Goal: Information Seeking & Learning: Learn about a topic

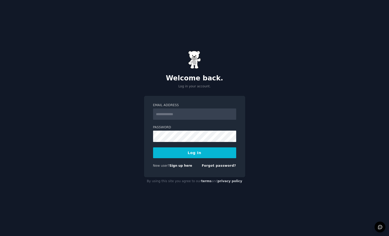
click at [185, 112] on input "Email Address" at bounding box center [194, 114] width 83 height 11
click at [153, 147] on button "Log In" at bounding box center [194, 152] width 83 height 11
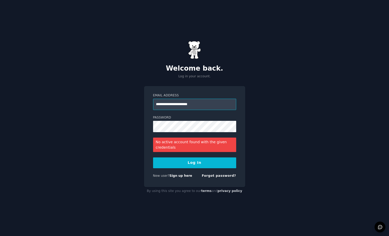
drag, startPoint x: 176, startPoint y: 105, endPoint x: 250, endPoint y: 111, distance: 73.7
click at [250, 111] on div "**********" at bounding box center [194, 118] width 389 height 236
type input "**********"
click at [195, 166] on button "Log In" at bounding box center [194, 163] width 83 height 11
click at [213, 178] on link "Forgot password?" at bounding box center [219, 176] width 34 height 4
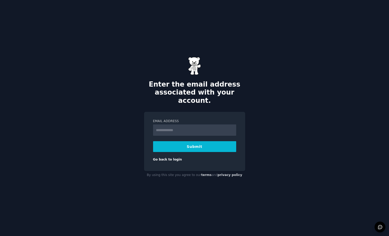
click at [181, 126] on input "Email Address" at bounding box center [194, 130] width 83 height 11
type input "**********"
click at [183, 145] on button "Submit" at bounding box center [194, 146] width 83 height 11
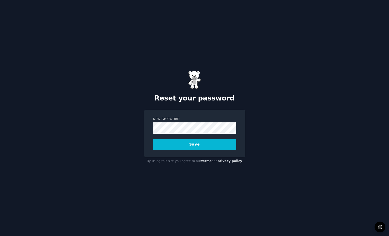
click at [179, 144] on button "Save" at bounding box center [194, 144] width 83 height 11
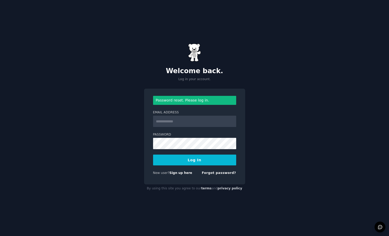
click at [199, 118] on input "Email Address" at bounding box center [194, 121] width 83 height 11
type input "**********"
click at [153, 155] on button "Log In" at bounding box center [194, 160] width 83 height 11
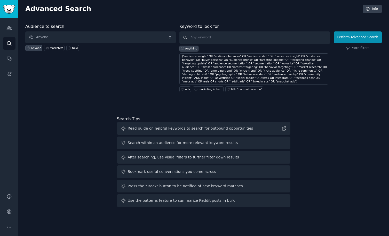
click at [208, 37] on input "text" at bounding box center [254, 37] width 150 height 12
type input "b"
type input "remove background"
click button "Perform Advanced Search" at bounding box center [357, 37] width 48 height 12
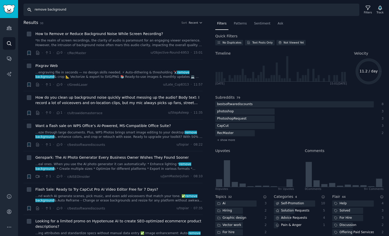
click at [162, 8] on input "remove background" at bounding box center [190, 10] width 335 height 12
click at [112, 4] on input "remove background" at bounding box center [190, 10] width 335 height 12
click at [220, 24] on span "Filters" at bounding box center [222, 23] width 10 height 5
click at [200, 21] on icon "button" at bounding box center [201, 23] width 4 height 4
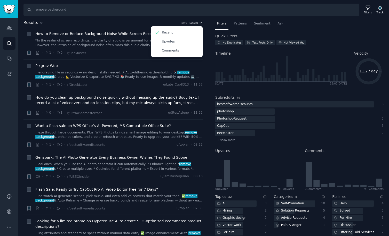
click at [250, 30] on nav "Filters Patterns Sentiment Ask" at bounding box center [299, 25] width 168 height 11
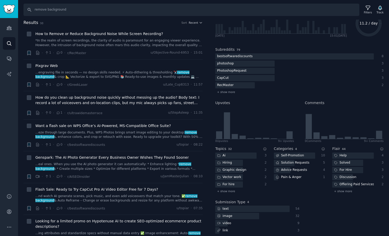
scroll to position [52, 0]
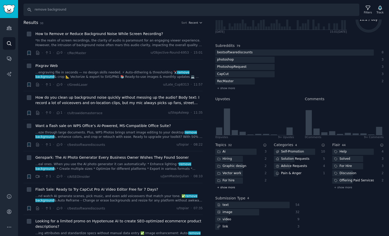
click at [223, 187] on span "+ show more" at bounding box center [226, 188] width 18 height 4
click at [224, 224] on span "+ show more" at bounding box center [226, 224] width 18 height 4
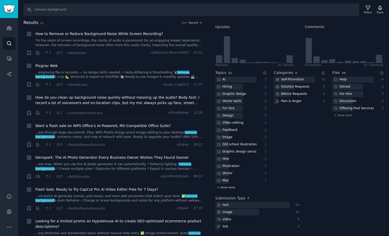
click at [232, 189] on div "+ show more" at bounding box center [240, 187] width 51 height 5
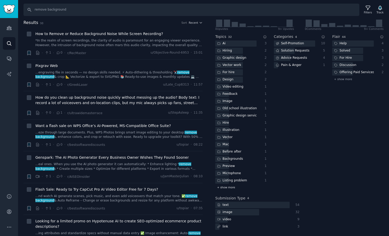
scroll to position [155, 0]
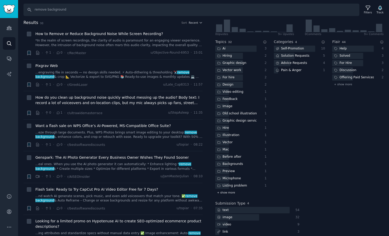
click at [227, 194] on div "+ show more" at bounding box center [240, 192] width 51 height 5
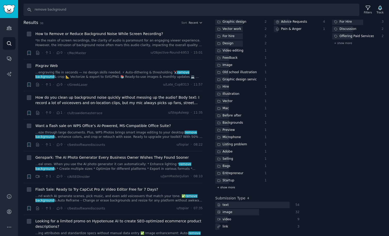
click at [229, 186] on span "+ show more" at bounding box center [226, 188] width 18 height 4
click at [226, 224] on span "+ show more" at bounding box center [226, 224] width 18 height 4
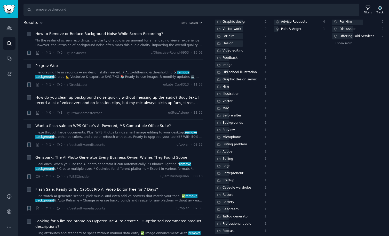
scroll to position [240, 0]
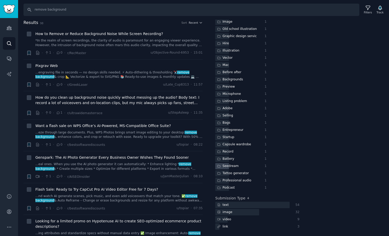
click at [232, 166] on div "Seedream" at bounding box center [227, 166] width 25 height 6
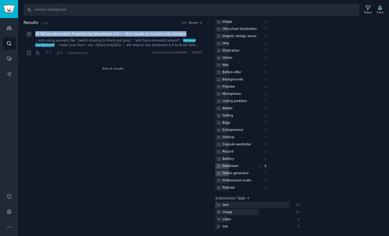
click at [251, 166] on div "Seedream" at bounding box center [235, 166] width 41 height 6
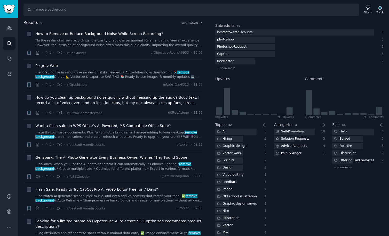
scroll to position [0, 0]
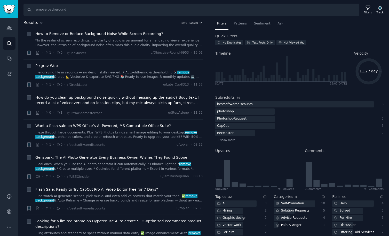
click at [237, 34] on div "Quick Filters" at bounding box center [299, 36] width 168 height 5
click at [261, 36] on div "Quick Filters" at bounding box center [299, 36] width 168 height 5
click at [133, 17] on div "Search remove background Filters Track Results 98 Sort Recent + How to Remove o…" at bounding box center [203, 118] width 370 height 236
click at [74, 2] on div "Search remove background Filters Track" at bounding box center [203, 8] width 370 height 16
click at [69, 10] on input "remove background" at bounding box center [190, 10] width 335 height 12
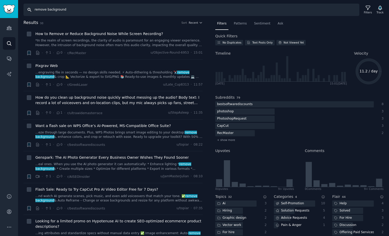
click at [99, 10] on input "remove background" at bounding box center [190, 10] width 335 height 12
click at [361, 6] on div "Filters" at bounding box center [367, 9] width 13 height 11
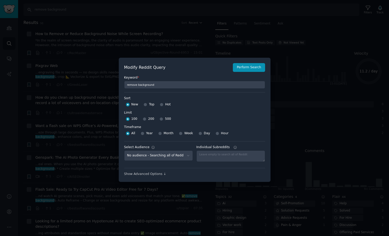
scroll to position [4, 0]
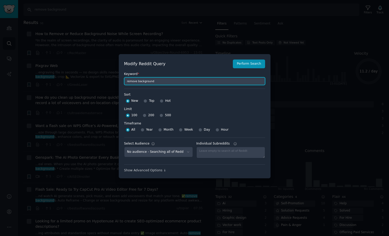
click at [156, 82] on input "remove background" at bounding box center [194, 81] width 141 height 8
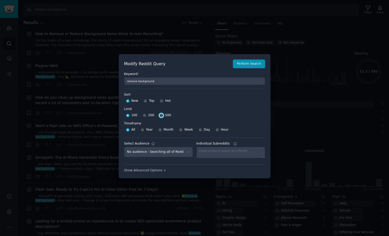
click at [159, 116] on input "500" at bounding box center [161, 116] width 4 height 4
radio input "true"
click at [141, 131] on input "Year" at bounding box center [143, 130] width 4 height 4
radio input "true"
click at [127, 129] on input "All" at bounding box center [128, 130] width 4 height 4
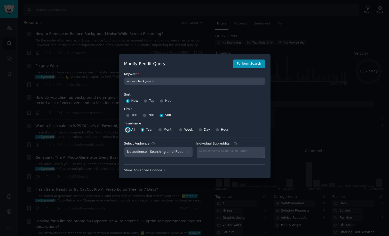
radio input "true"
click at [157, 170] on div "Show Advanced Options ↓" at bounding box center [194, 170] width 141 height 5
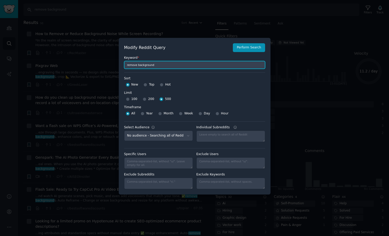
click at [159, 64] on input "remove background" at bounding box center [194, 65] width 141 height 8
paste input ""remove background" AND "Picsart""
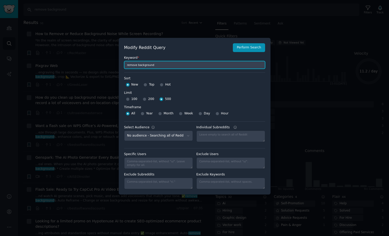
type input ""remove background" AND "Picsart""
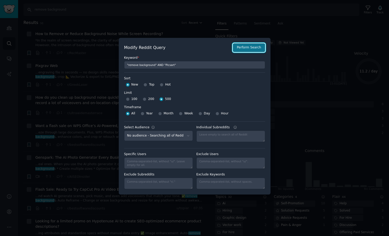
click at [244, 48] on button "Perform Search" at bounding box center [249, 47] width 32 height 9
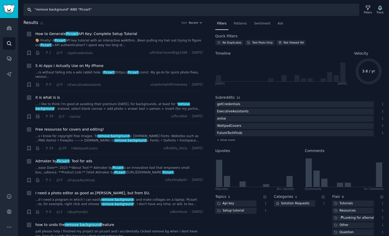
click at [78, 10] on input ""remove background" AND "Picsart"" at bounding box center [190, 10] width 335 height 12
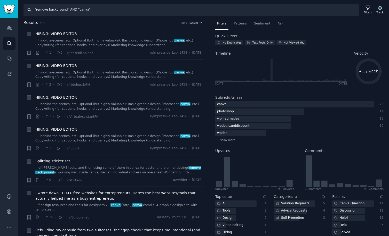
click at [37, 10] on input ""remove background" AND "canva"" at bounding box center [190, 10] width 335 height 12
click at [65, 10] on input "remove background" AND "canva"" at bounding box center [190, 10] width 335 height 12
click at [86, 10] on input "remove background AND "canva"" at bounding box center [190, 10] width 335 height 12
click at [73, 10] on input "remove background AND "canva" at bounding box center [190, 10] width 335 height 12
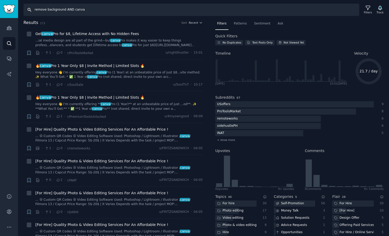
click at [76, 10] on input "remove background AND canva" at bounding box center [190, 10] width 335 height 12
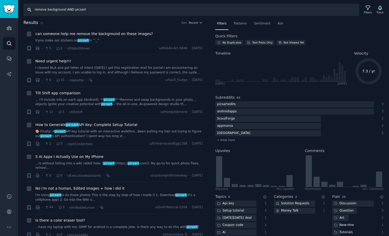
click at [34, 9] on input "remove background AND picsart" at bounding box center [190, 10] width 335 height 12
click at [65, 10] on input ""remove background AND picsart" at bounding box center [190, 10] width 335 height 12
click at [76, 10] on input ""remove background" AND picsart" at bounding box center [190, 10] width 335 height 12
click at [122, 8] on input ""remove background" AND "picsart" at bounding box center [190, 10] width 335 height 12
type input ""remove background" AND "picsart""
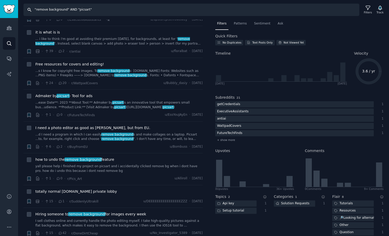
scroll to position [68, 0]
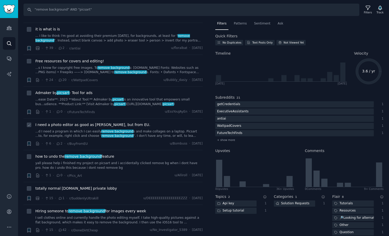
click at [87, 125] on span "I need a photo editor as good as Picsart, but from EU." at bounding box center [92, 124] width 115 height 5
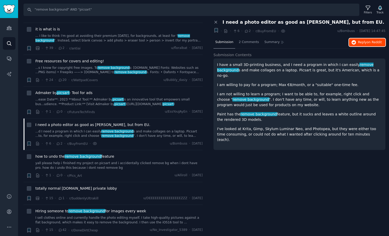
click at [367, 42] on span "on Reddit" at bounding box center [373, 42] width 15 height 4
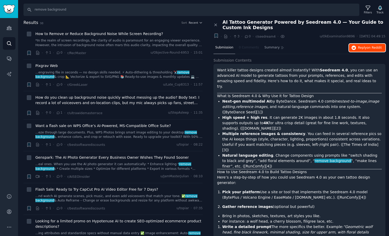
click at [365, 48] on span "Reply on Reddit" at bounding box center [370, 48] width 24 height 5
click at [131, 7] on input "remove background" at bounding box center [190, 10] width 335 height 12
paste input ""remove background" AND "Picsart""
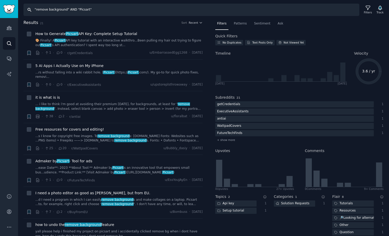
click at [127, 9] on input ""remove background" AND "Picsart"" at bounding box center [190, 10] width 335 height 12
paste input "+"remove background" +"
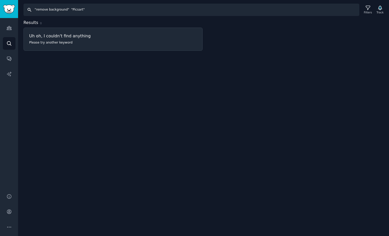
click at [69, 11] on input ""remove background" "Picsart"" at bounding box center [190, 10] width 335 height 12
click at [36, 8] on input ""remove background" "Picsart"" at bounding box center [190, 10] width 335 height 12
click at [67, 10] on input "remove background" "Picsart"" at bounding box center [190, 10] width 335 height 12
click at [85, 11] on input "remove background + "Picsart"" at bounding box center [190, 10] width 335 height 12
click at [72, 10] on input "remove background + "Picsart" at bounding box center [190, 10] width 335 height 12
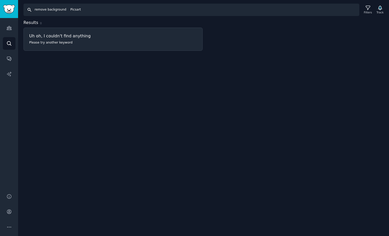
click at [69, 9] on input "remove background Picsart" at bounding box center [190, 10] width 335 height 12
click at [67, 9] on input "remove background Picsart" at bounding box center [190, 10] width 335 height 12
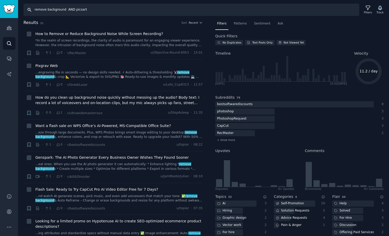
type input "remove background AND picsart"
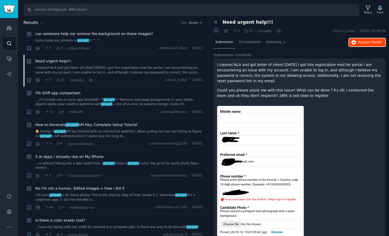
click at [361, 42] on span "Reply on Reddit" at bounding box center [370, 42] width 24 height 5
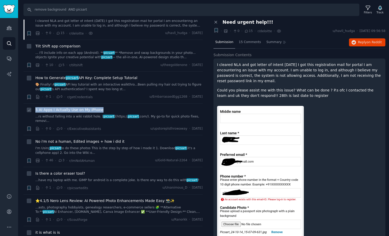
scroll to position [64, 0]
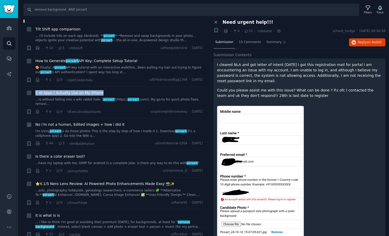
click at [88, 124] on span "No i'm not a human, Edited images + how i did it" at bounding box center [79, 124] width 89 height 5
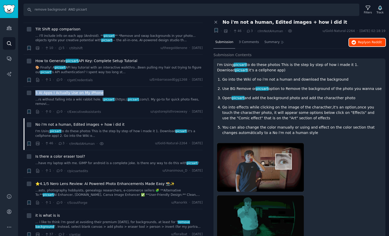
click at [369, 40] on span "Reply on Reddit" at bounding box center [370, 42] width 24 height 5
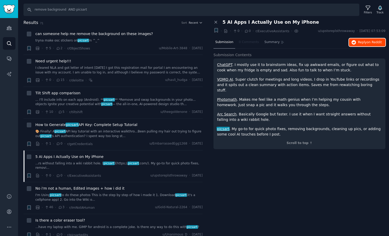
click at [361, 44] on span "Reply on Reddit" at bounding box center [370, 42] width 24 height 5
